Goal: Check status: Check status

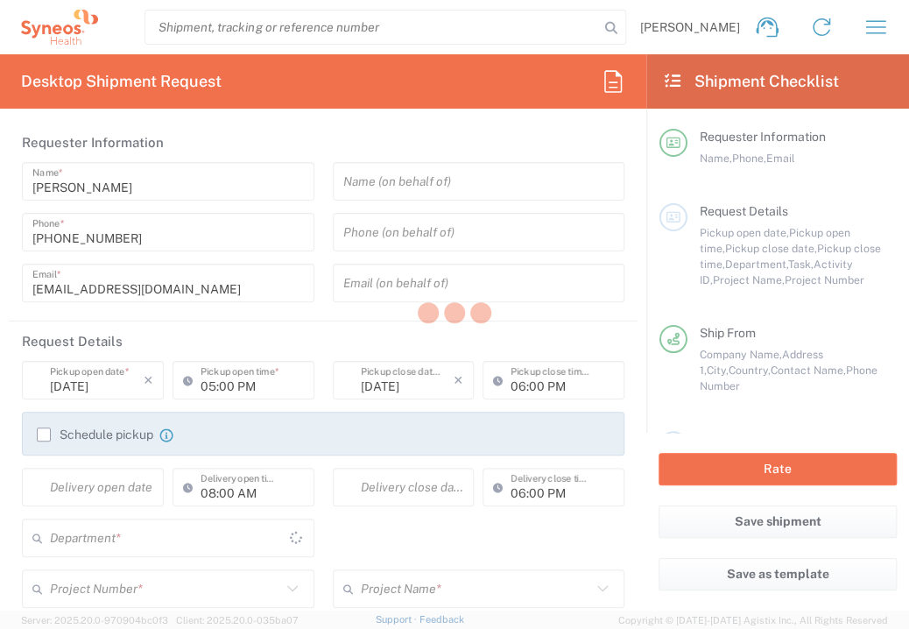
type input "8350"
type input "[GEOGRAPHIC_DATA]"
click at [39, 27] on div at bounding box center [454, 314] width 909 height 629
type input "Syneos Health G.K."
type input "[GEOGRAPHIC_DATA]"
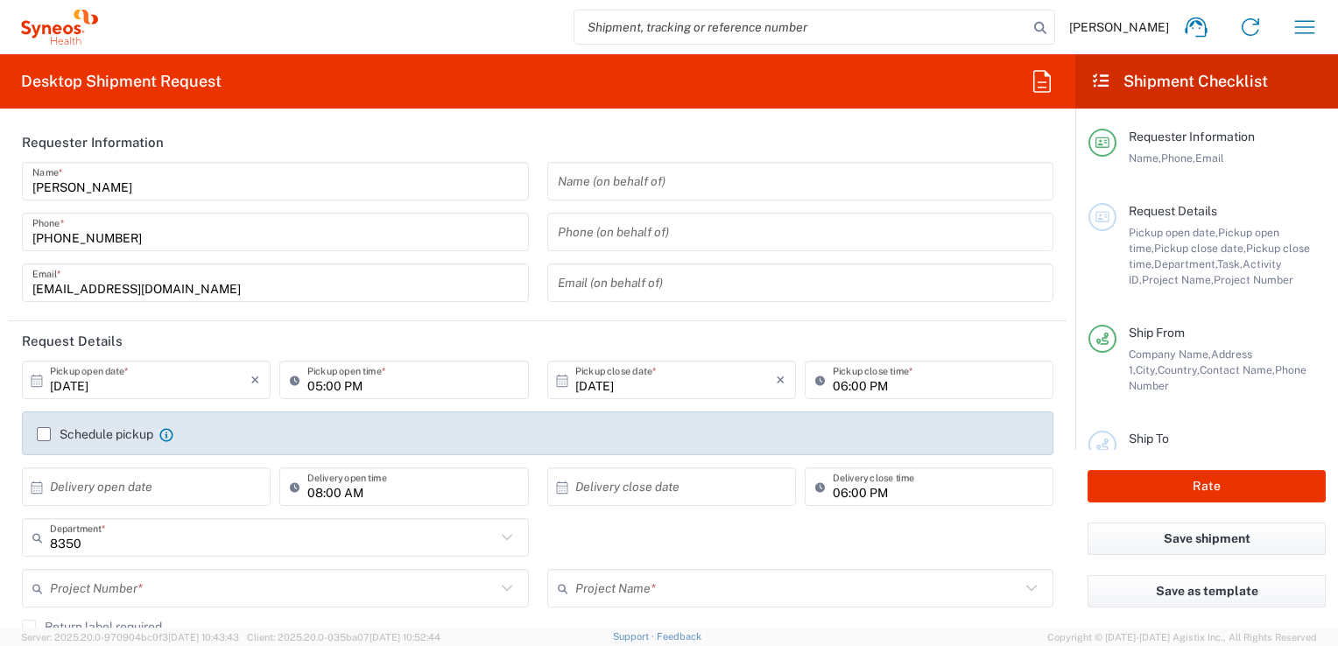
click at [53, 33] on icon at bounding box center [59, 27] width 77 height 35
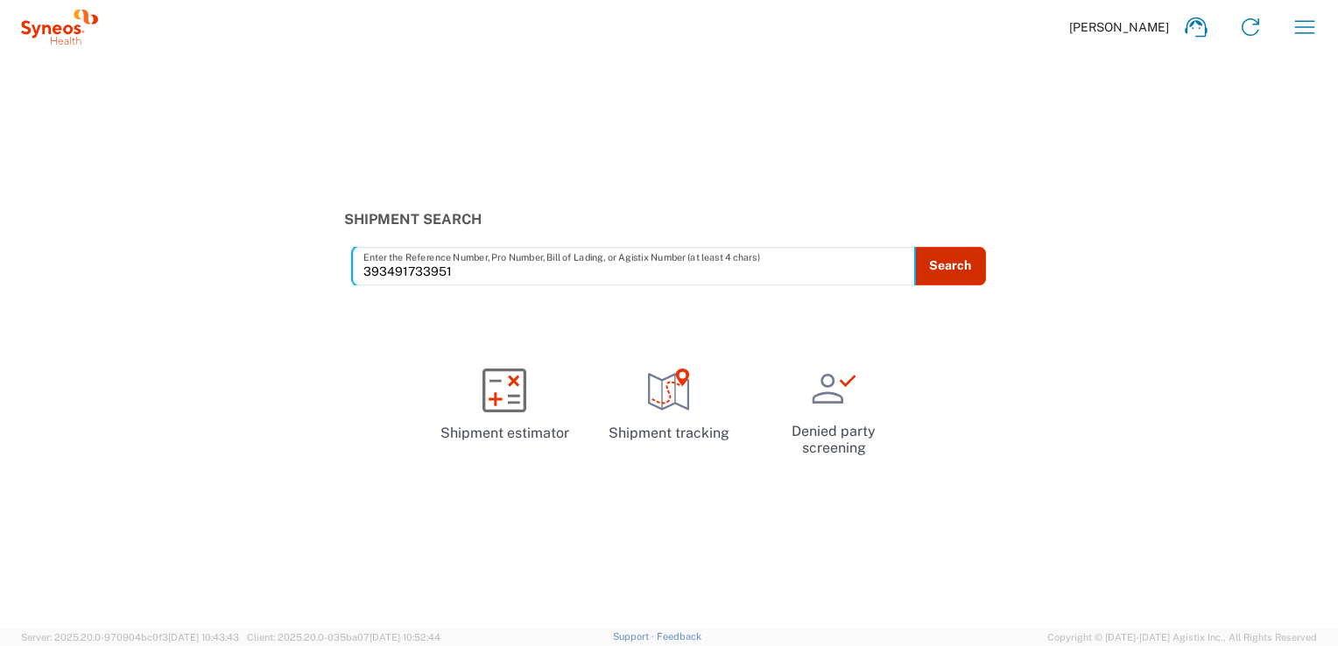
type input "393491733951"
click at [908, 263] on button "Search" at bounding box center [950, 266] width 72 height 39
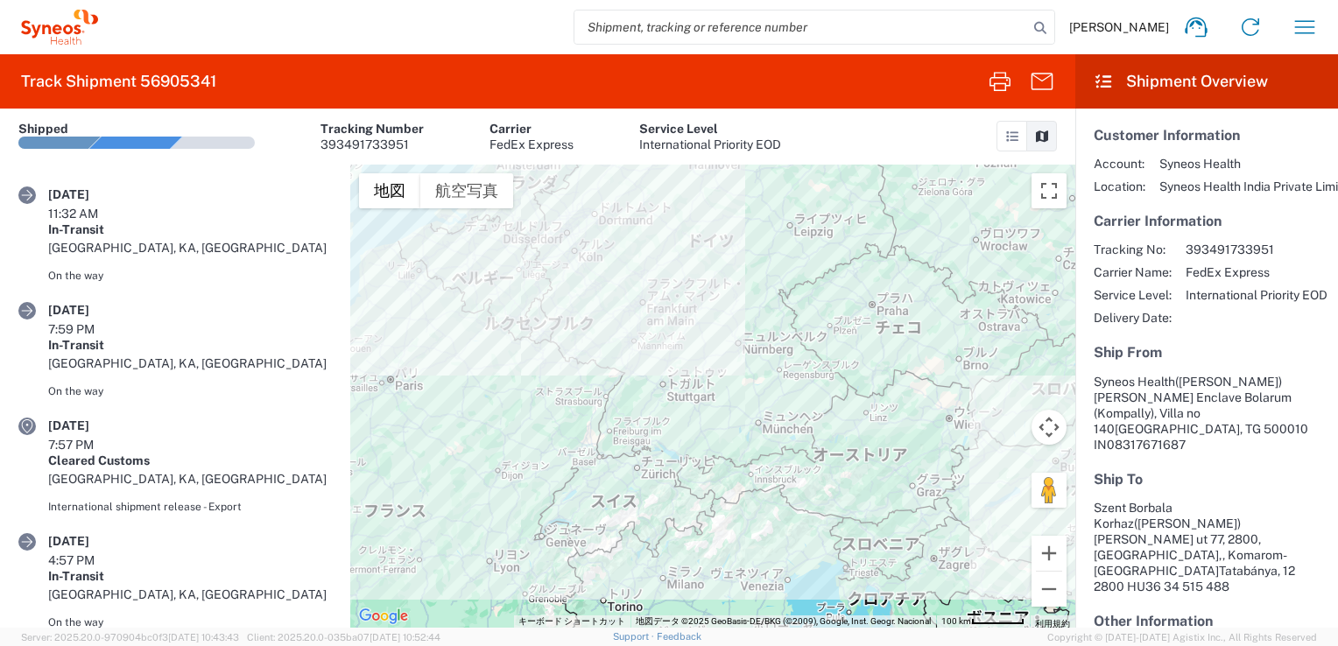
scroll to position [932, 0]
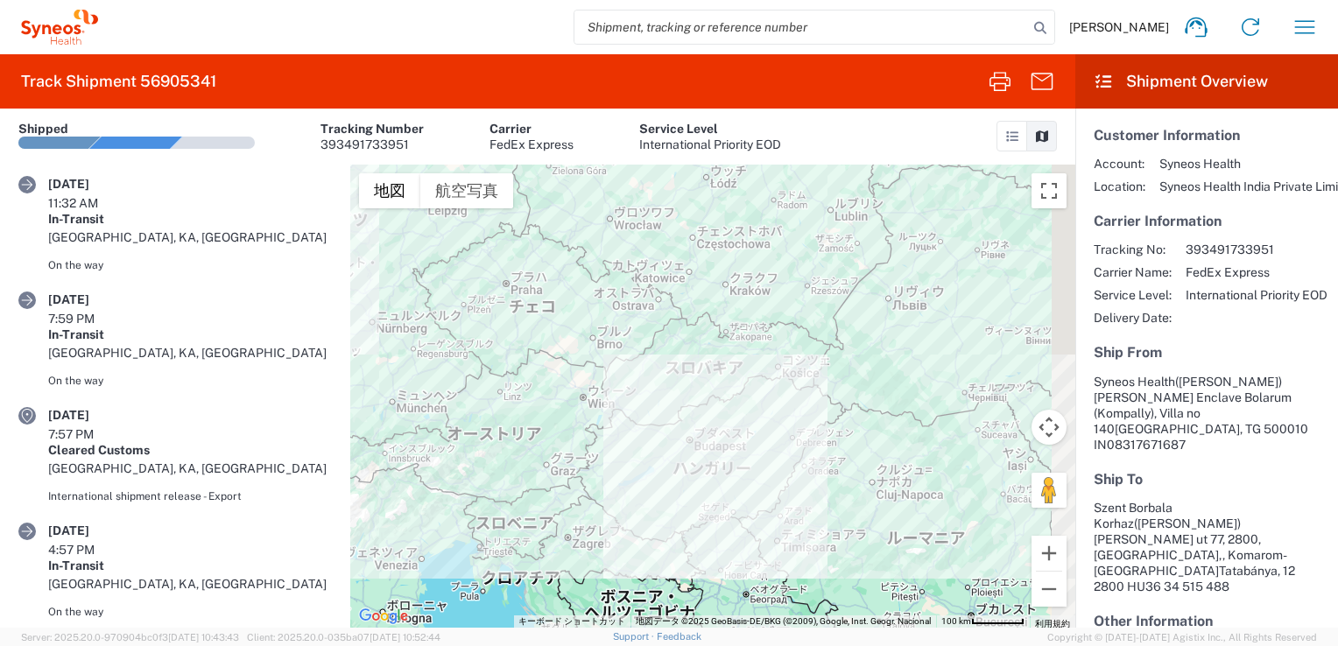
drag, startPoint x: 812, startPoint y: 538, endPoint x: 476, endPoint y: 509, distance: 336.6
click at [442, 509] on div at bounding box center [712, 396] width 725 height 463
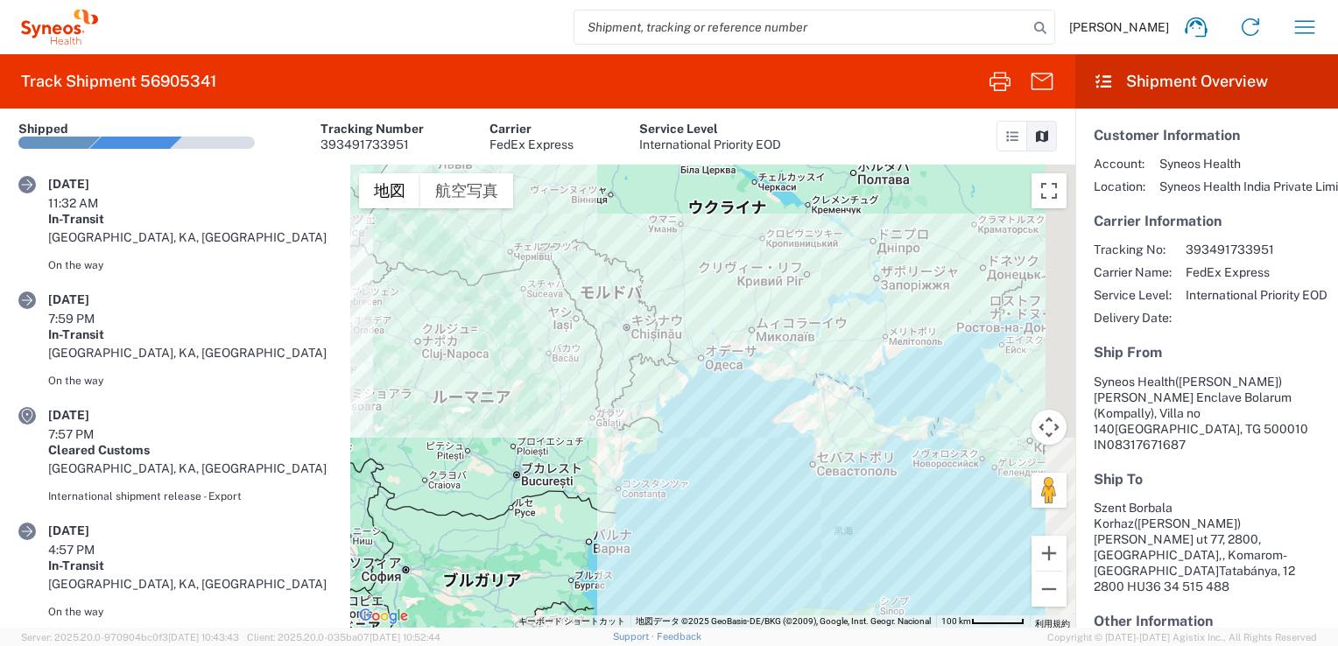
drag, startPoint x: 785, startPoint y: 482, endPoint x: 384, endPoint y: 377, distance: 413.5
click at [383, 378] on div at bounding box center [712, 396] width 725 height 463
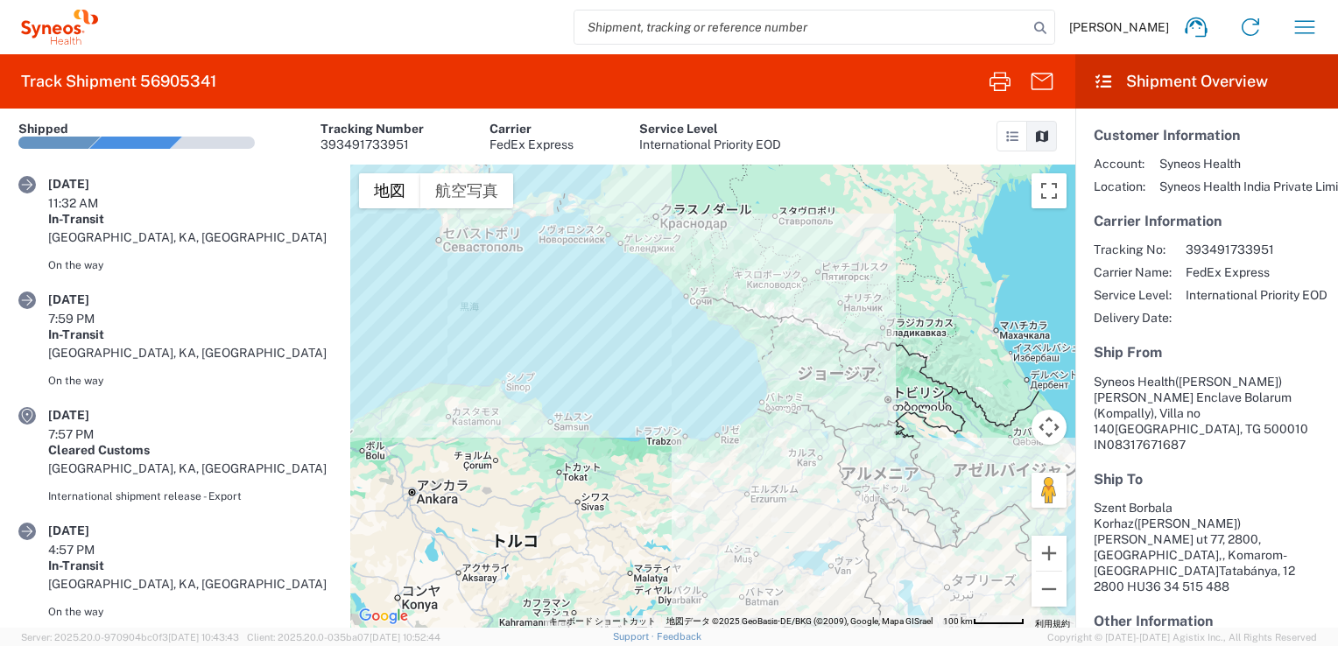
drag, startPoint x: 793, startPoint y: 510, endPoint x: 443, endPoint y: 290, distance: 413.9
click at [443, 290] on div at bounding box center [712, 396] width 725 height 463
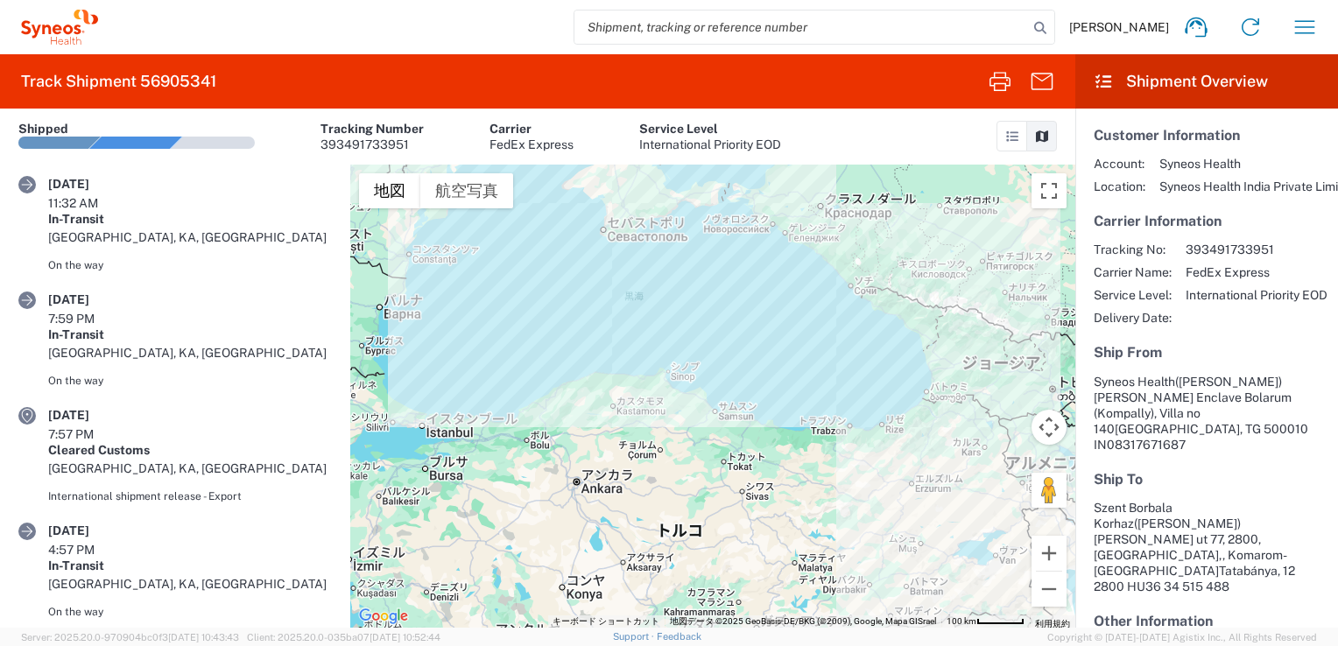
drag, startPoint x: 851, startPoint y: 562, endPoint x: 813, endPoint y: 499, distance: 73.9
click at [908, 609] on div "Track Shipment 56905341 Shipment No. 56905341 Shipped Tracking Number 393491733…" at bounding box center [669, 341] width 1338 height 574
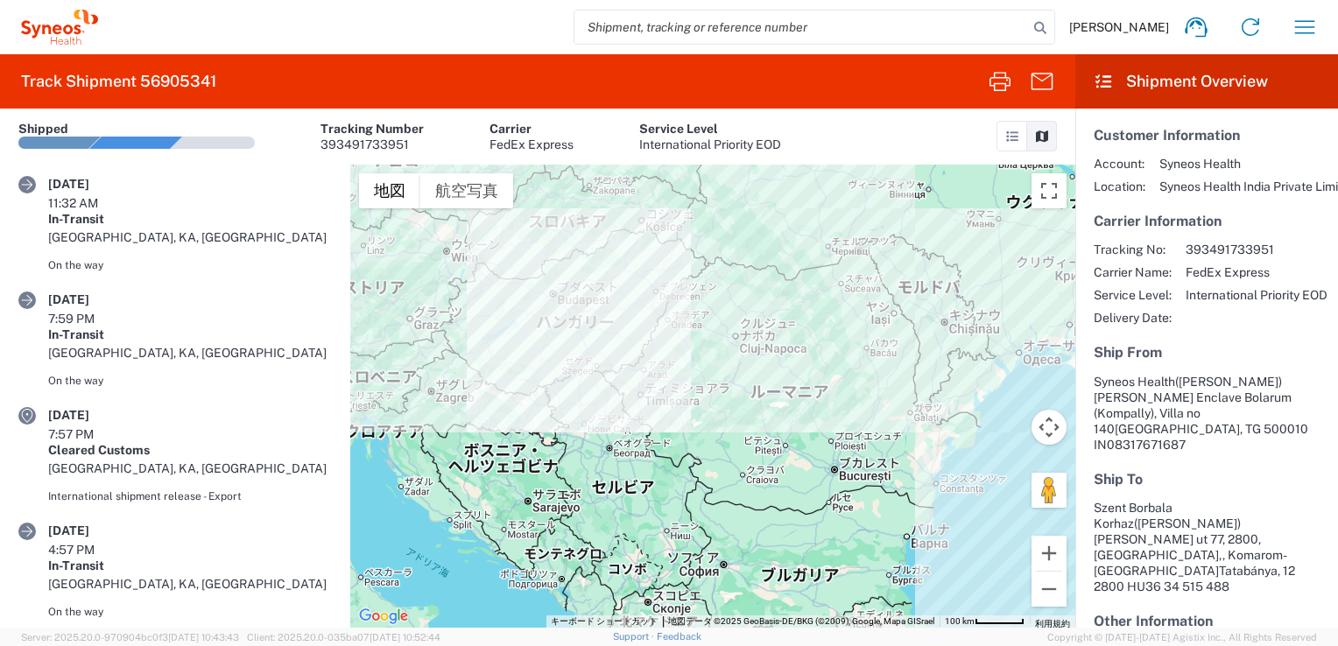
drag, startPoint x: 697, startPoint y: 454, endPoint x: 858, endPoint y: 531, distance: 178.6
click at [900, 568] on div at bounding box center [712, 396] width 725 height 463
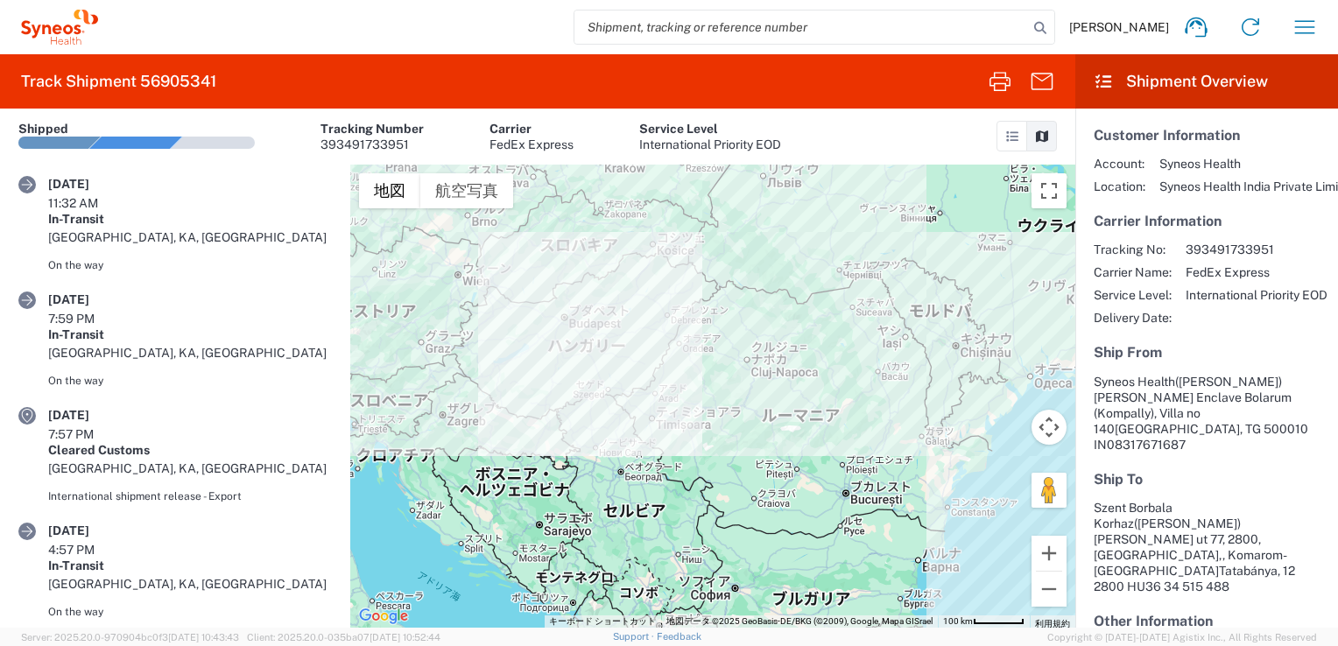
scroll to position [158, 0]
